Goal: Information Seeking & Learning: Find specific page/section

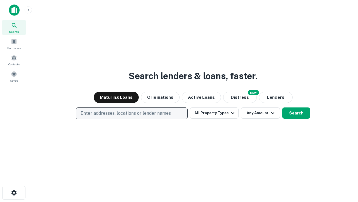
click at [132, 113] on p "Enter addresses, locations or lender names" at bounding box center [126, 113] width 90 height 7
type input "**********"
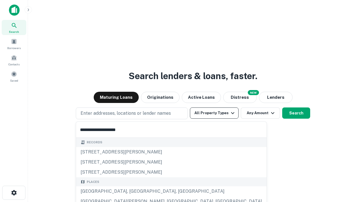
click at [134, 191] on div "[GEOGRAPHIC_DATA], [GEOGRAPHIC_DATA], [GEOGRAPHIC_DATA]" at bounding box center [171, 191] width 191 height 10
click at [215, 113] on button "All Property Types" at bounding box center [214, 112] width 49 height 11
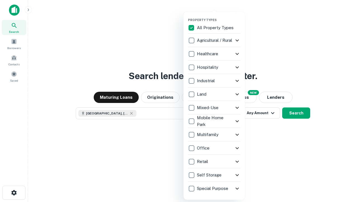
click at [219, 16] on button "button" at bounding box center [219, 16] width 62 height 0
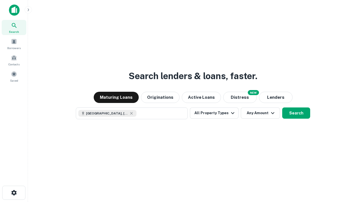
scroll to position [9, 0]
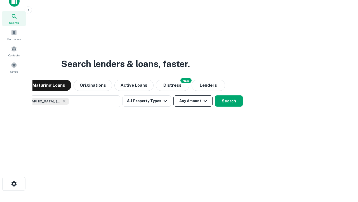
click at [174, 95] on button "Any Amount" at bounding box center [193, 100] width 39 height 11
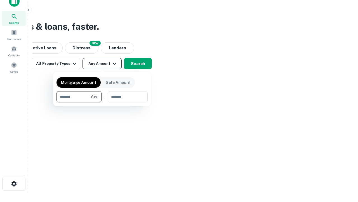
type input "*******"
click at [102, 102] on button "button" at bounding box center [102, 102] width 91 height 0
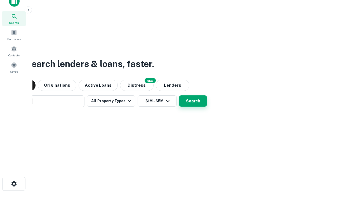
click at [179, 95] on button "Search" at bounding box center [193, 100] width 28 height 11
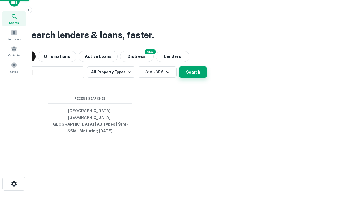
scroll to position [18, 159]
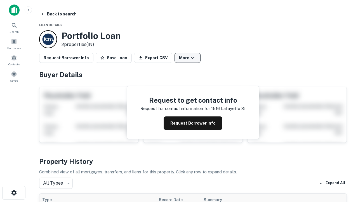
click at [188, 58] on button "More" at bounding box center [188, 58] width 26 height 10
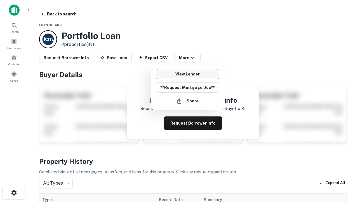
click at [188, 74] on link "View Lender" at bounding box center [188, 74] width 64 height 10
